Goal: Check status: Check status

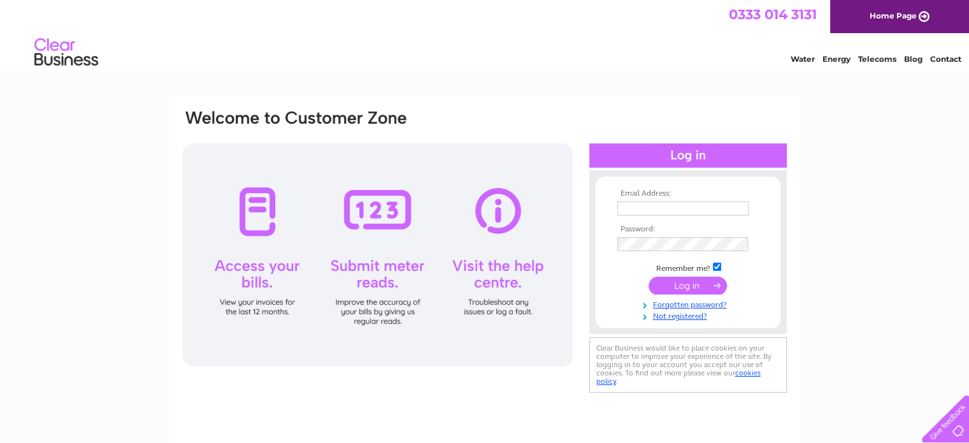
type input "flude60@outlook.com"
click at [686, 282] on input "submit" at bounding box center [687, 285] width 78 height 18
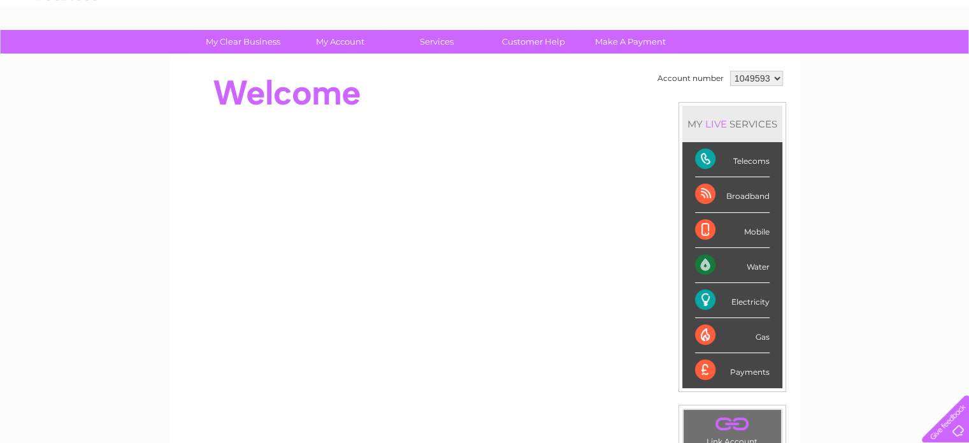
scroll to position [68, 0]
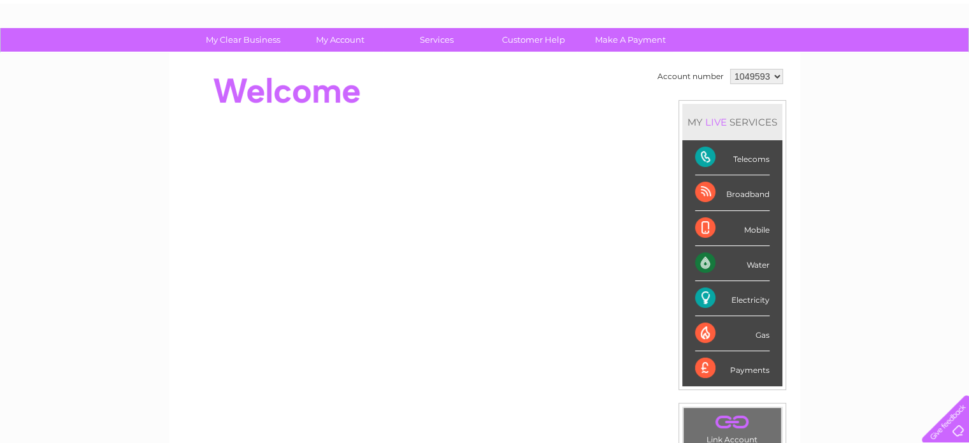
click at [738, 159] on div "Telecoms" at bounding box center [732, 157] width 75 height 35
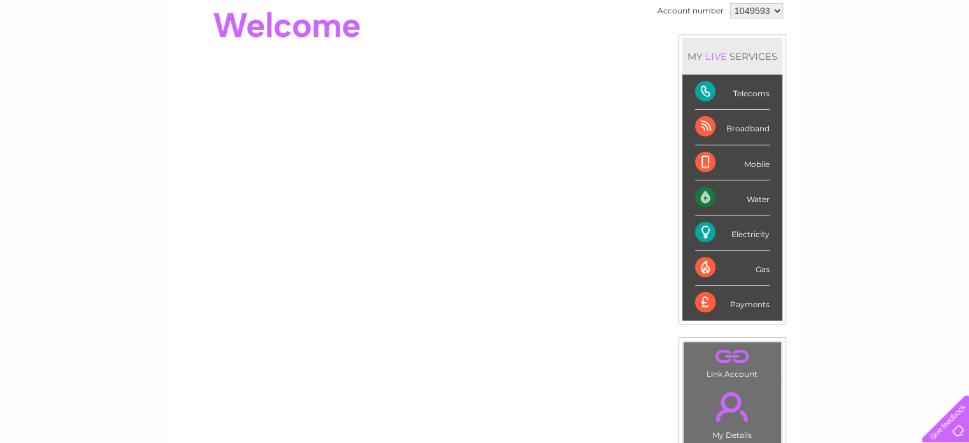
scroll to position [162, 0]
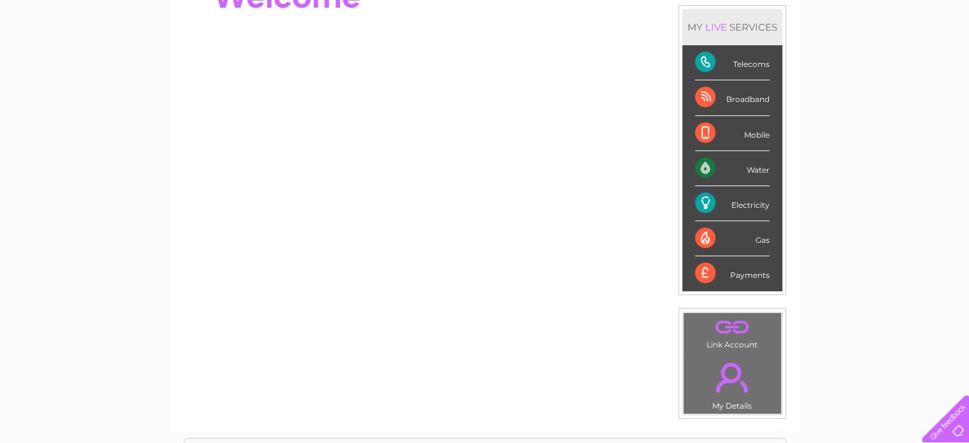
drag, startPoint x: 964, startPoint y: 175, endPoint x: 963, endPoint y: 207, distance: 32.5
click at [963, 207] on div "My Clear Business Login Details My Details My Preferences Link Account My Accou…" at bounding box center [484, 291] width 969 height 716
click at [703, 61] on div "Telecoms" at bounding box center [732, 62] width 75 height 35
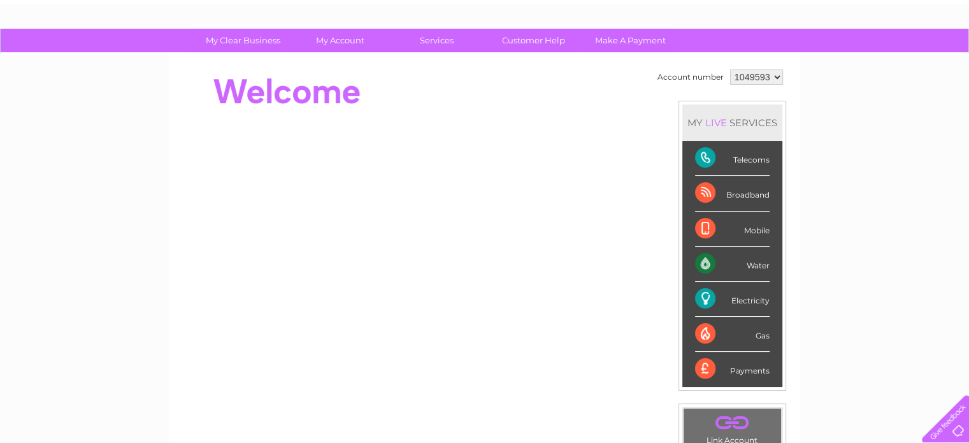
scroll to position [69, 0]
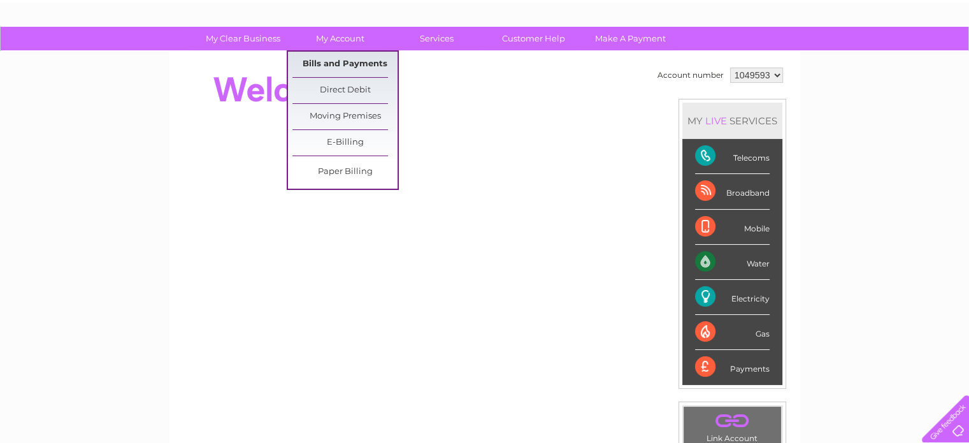
click at [341, 61] on link "Bills and Payments" at bounding box center [344, 64] width 105 height 25
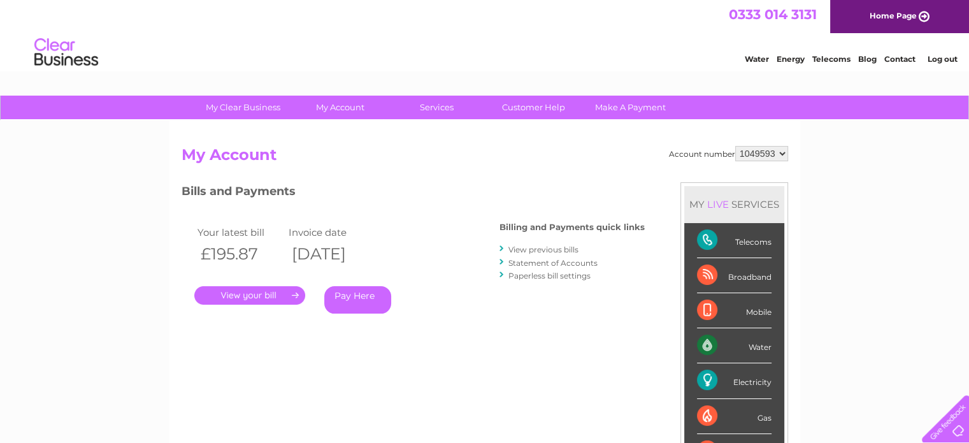
click at [239, 289] on link "." at bounding box center [249, 295] width 111 height 18
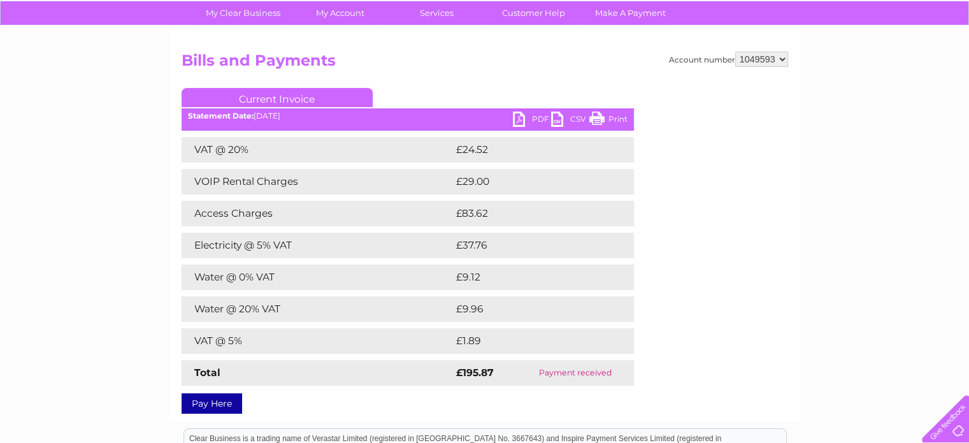
scroll to position [93, 0]
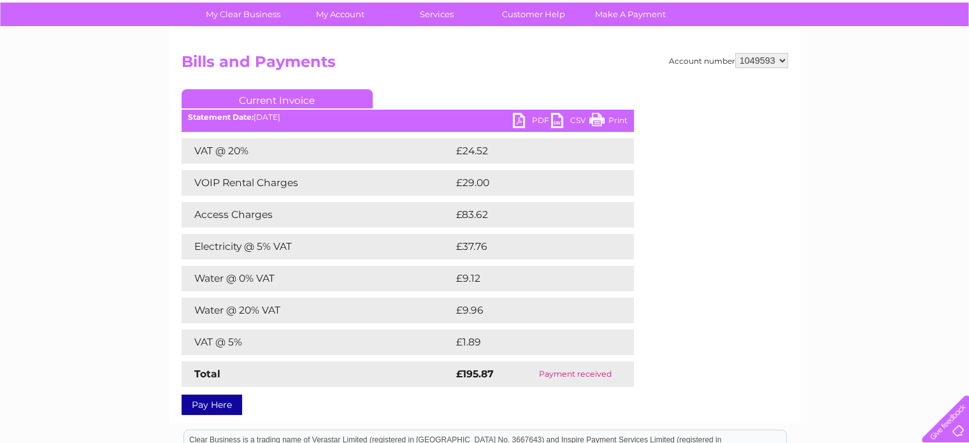
click at [595, 120] on link "Print" at bounding box center [608, 122] width 38 height 18
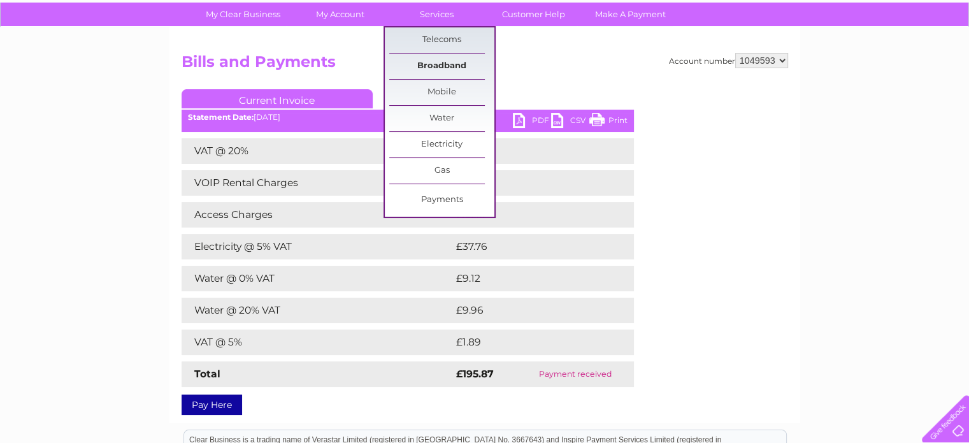
click at [438, 65] on link "Broadband" at bounding box center [441, 66] width 105 height 25
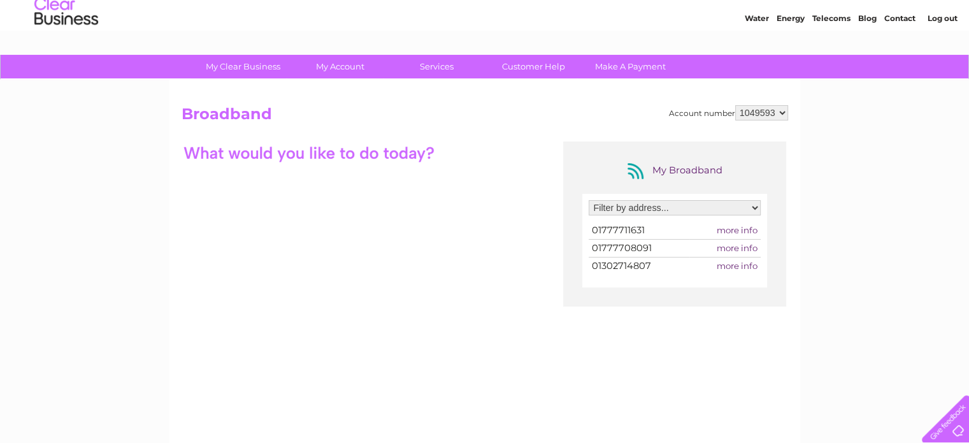
scroll to position [41, 0]
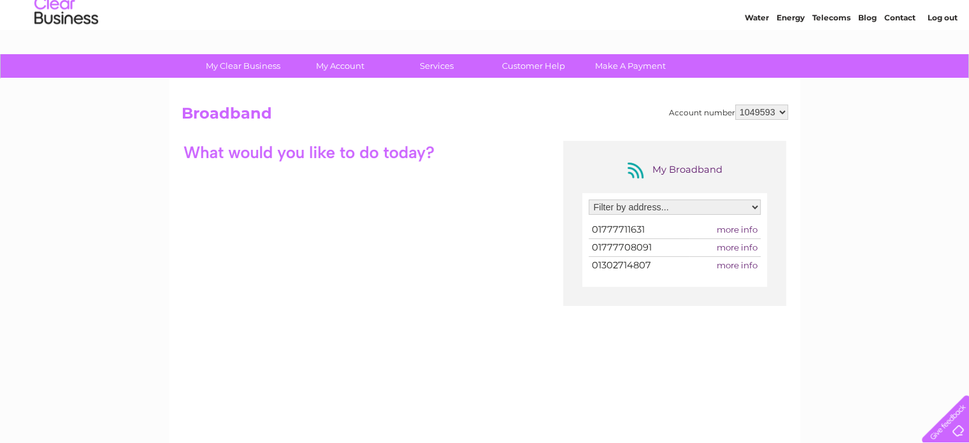
click at [846, 240] on div "My Clear Business Login Details My Details My Preferences Link Account My Accou…" at bounding box center [484, 372] width 969 height 636
click at [617, 254] on td "01777708091" at bounding box center [639, 247] width 101 height 17
click at [753, 205] on select "Filter by address... [STREET_ADDRESS][PERSON_NAME] [STREET_ADDRESS][PERSON_NAME]" at bounding box center [675, 206] width 172 height 15
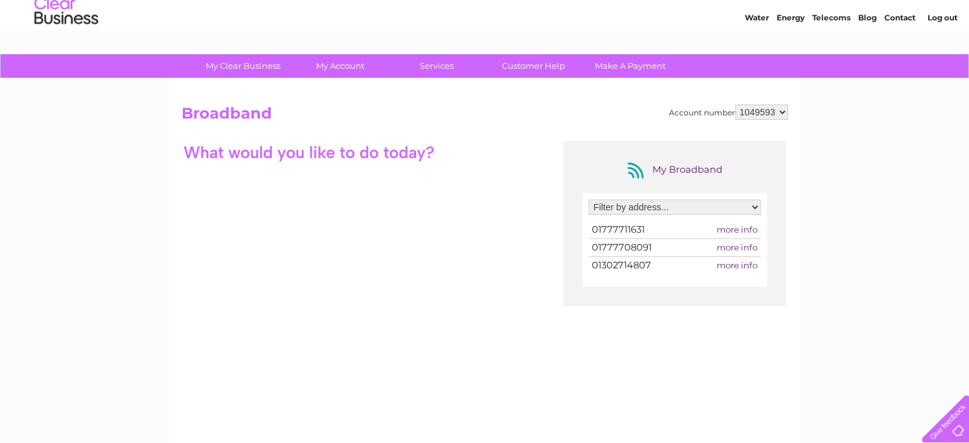
select select "2197848"
click at [589, 199] on select "Filter by address... [STREET_ADDRESS][PERSON_NAME] [STREET_ADDRESS][PERSON_NAME]" at bounding box center [675, 206] width 172 height 15
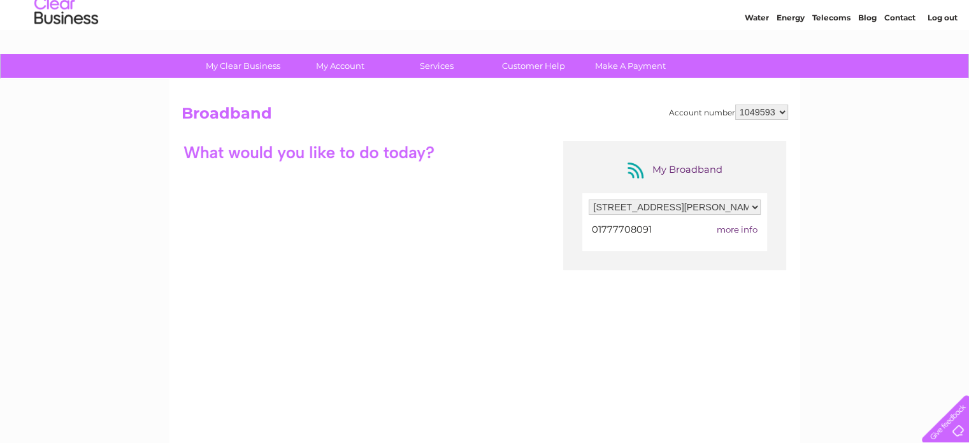
click at [729, 227] on span "more info" at bounding box center [737, 229] width 41 height 10
click at [735, 226] on span "more info" at bounding box center [737, 229] width 41 height 10
drag, startPoint x: 834, startPoint y: 215, endPoint x: 570, endPoint y: 272, distance: 270.3
click at [570, 272] on div "My Broadband Filter by address... 2, Five Acres, Gibbet Hill Lane, Scrooby, Don…" at bounding box center [485, 265] width 606 height 248
click at [755, 206] on select "Filter by address... [STREET_ADDRESS][PERSON_NAME] [STREET_ADDRESS][PERSON_NAME]" at bounding box center [675, 206] width 172 height 15
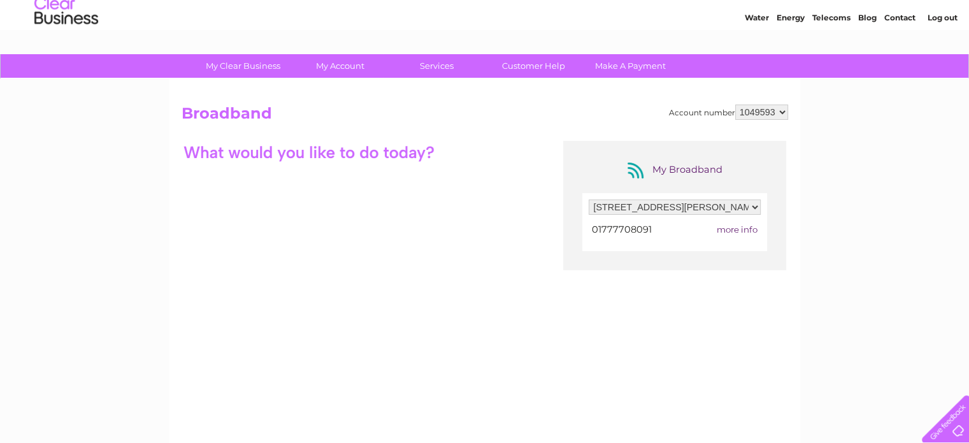
select select
click at [589, 199] on select "Filter by address... [STREET_ADDRESS][PERSON_NAME] [STREET_ADDRESS][PERSON_NAME]" at bounding box center [675, 206] width 172 height 15
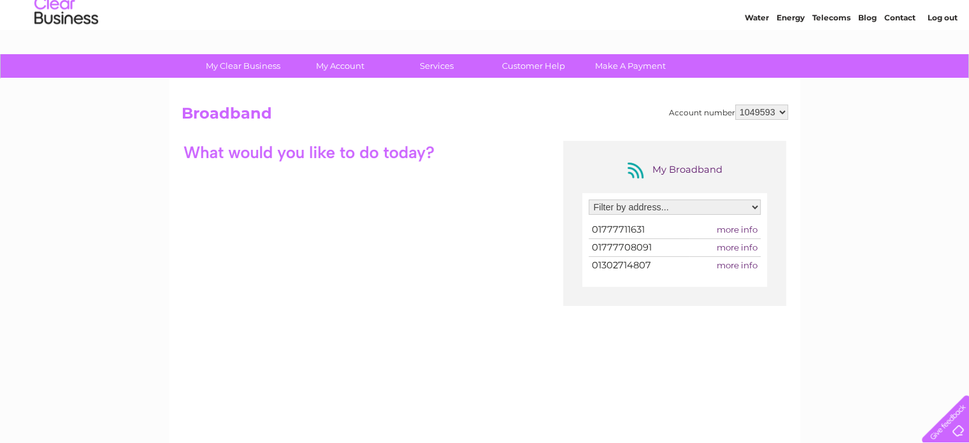
scroll to position [42, 0]
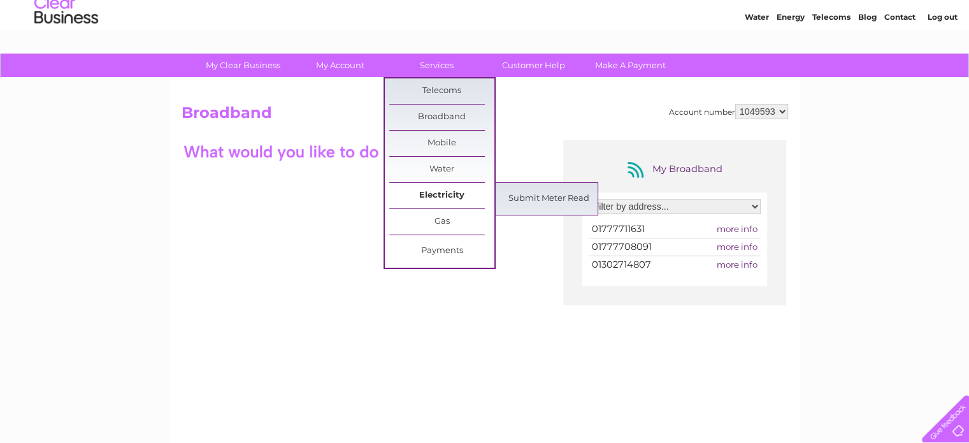
click at [443, 195] on link "Electricity" at bounding box center [441, 195] width 105 height 25
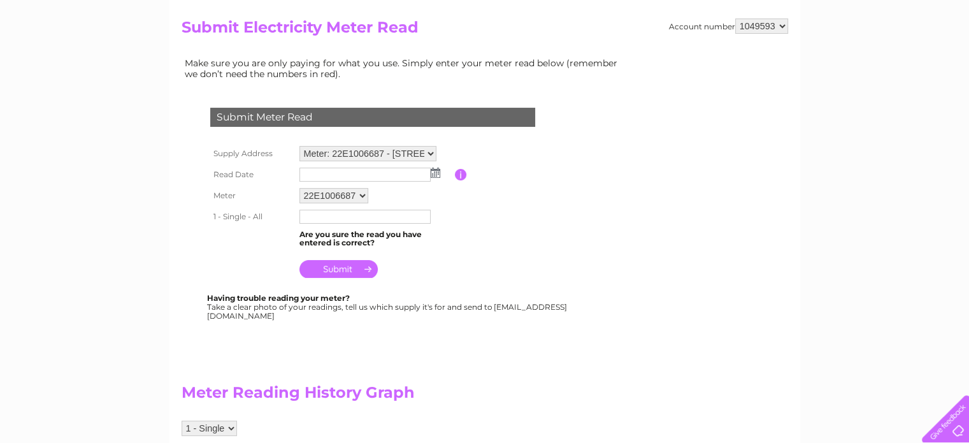
scroll to position [129, 0]
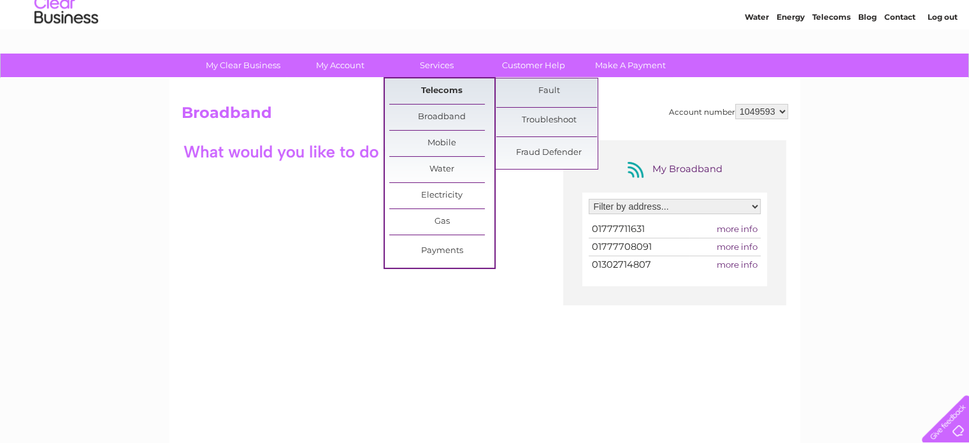
click at [441, 89] on link "Telecoms" at bounding box center [441, 90] width 105 height 25
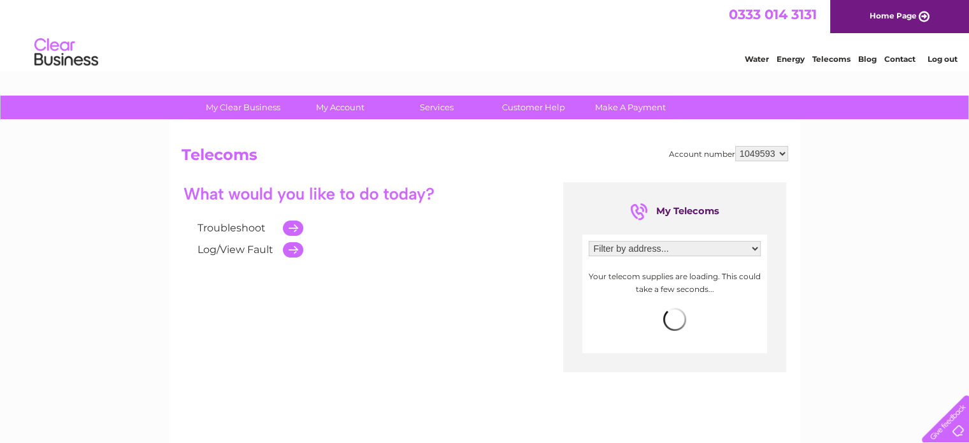
click at [754, 246] on select "Filter by address... [STREET_ADDRESS][PERSON_NAME] [STREET_ADDRESS][PERSON_NAME]" at bounding box center [675, 248] width 172 height 15
select select "1965643"
click at [589, 241] on select "Filter by address... [STREET_ADDRESS][PERSON_NAME] [STREET_ADDRESS][PERSON_NAME]" at bounding box center [675, 248] width 172 height 15
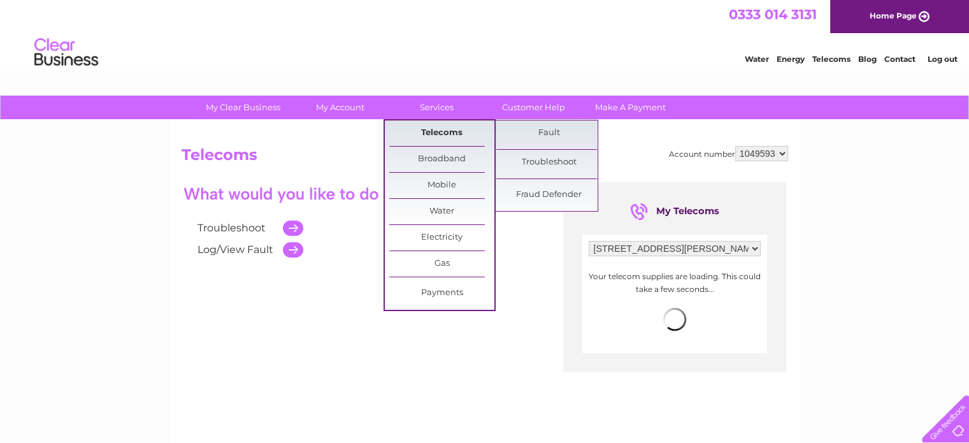
click at [433, 132] on link "Telecoms" at bounding box center [441, 132] width 105 height 25
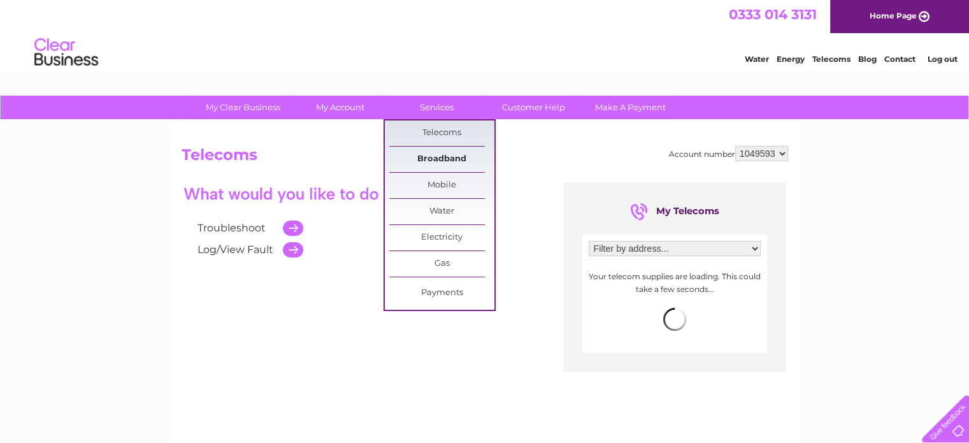
click at [439, 159] on link "Broadband" at bounding box center [441, 158] width 105 height 25
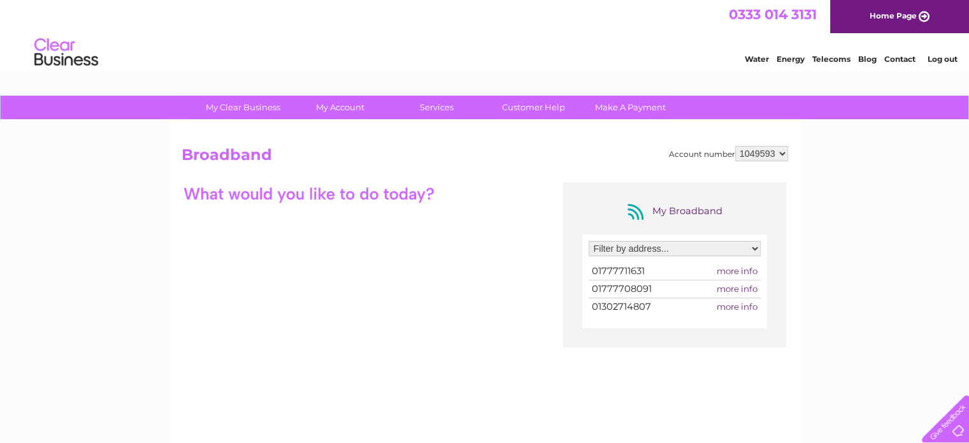
click at [753, 246] on select "Filter by address... [STREET_ADDRESS][PERSON_NAME] [STREET_ADDRESS][PERSON_NAME]" at bounding box center [675, 248] width 172 height 15
click at [589, 241] on select "Filter by address... 2, Five Acres, Gibbet Hill Lane, Scrooby, Doncaster, South…" at bounding box center [675, 248] width 172 height 15
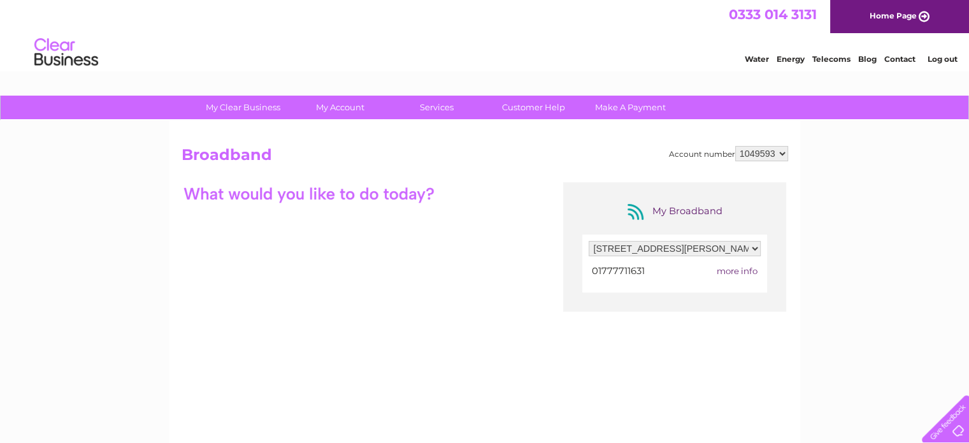
click at [754, 246] on select "Filter by address... 2, Five Acres, Gibbet Hill Lane, Scrooby, Doncaster, South…" at bounding box center [675, 248] width 172 height 15
select select "2197848"
click at [589, 241] on select "Filter by address... 2, Five Acres, Gibbet Hill Lane, Scrooby, Doncaster, South…" at bounding box center [675, 248] width 172 height 15
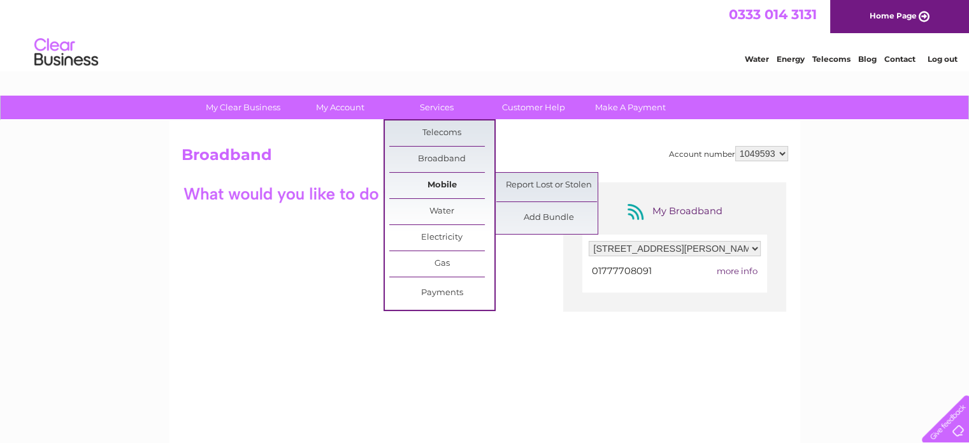
click at [431, 180] on link "Mobile" at bounding box center [441, 185] width 105 height 25
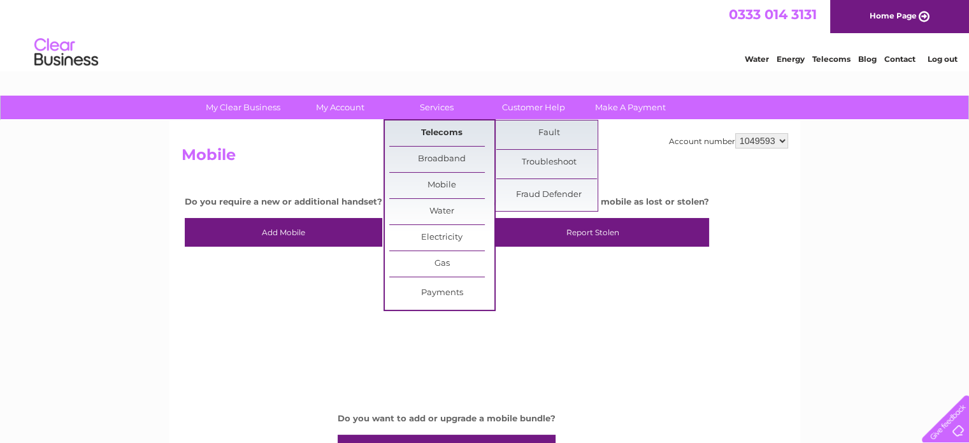
click at [439, 132] on link "Telecoms" at bounding box center [441, 132] width 105 height 25
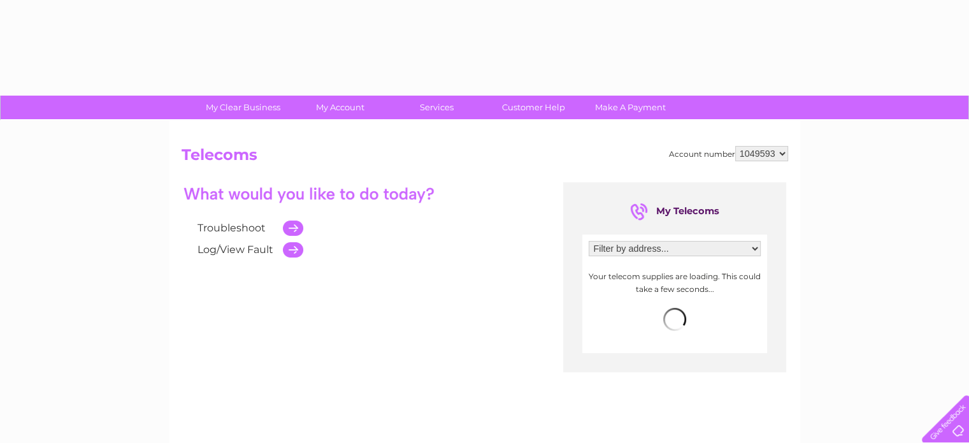
click at [753, 246] on select "Filter by address... [STREET_ADDRESS][PERSON_NAME] [STREET_ADDRESS][PERSON_NAME]" at bounding box center [675, 248] width 172 height 15
select select "1965643"
click at [589, 241] on select "Filter by address... [STREET_ADDRESS][PERSON_NAME] [STREET_ADDRESS][PERSON_NAME]" at bounding box center [675, 248] width 172 height 15
